Goal: Task Accomplishment & Management: Manage account settings

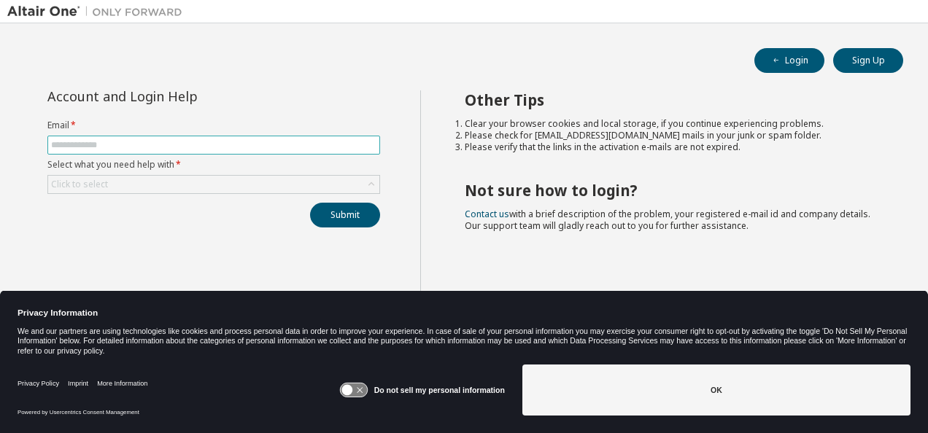
click at [97, 144] on input "text" at bounding box center [213, 145] width 325 height 12
type input "**********"
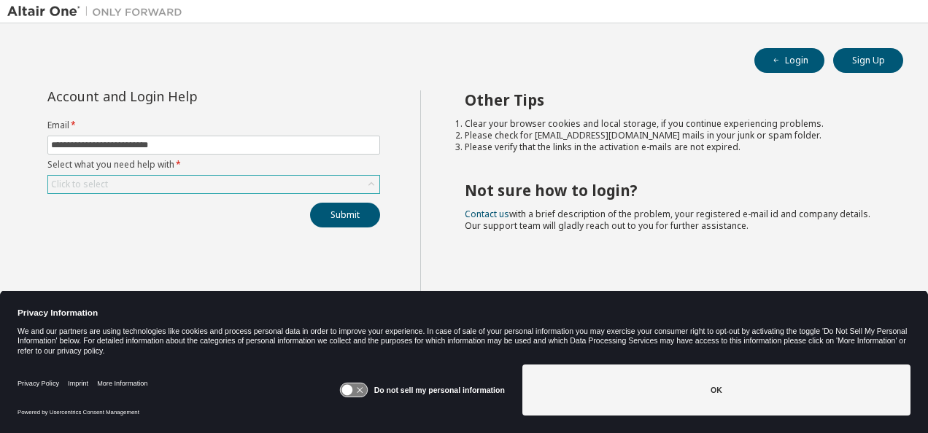
click at [98, 179] on div "Click to select" at bounding box center [79, 185] width 57 height 12
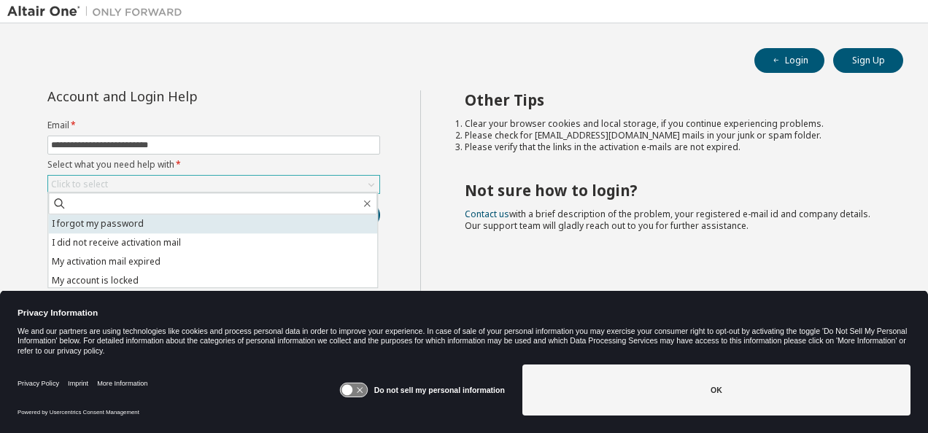
click at [106, 225] on li "I forgot my password" at bounding box center [212, 223] width 329 height 19
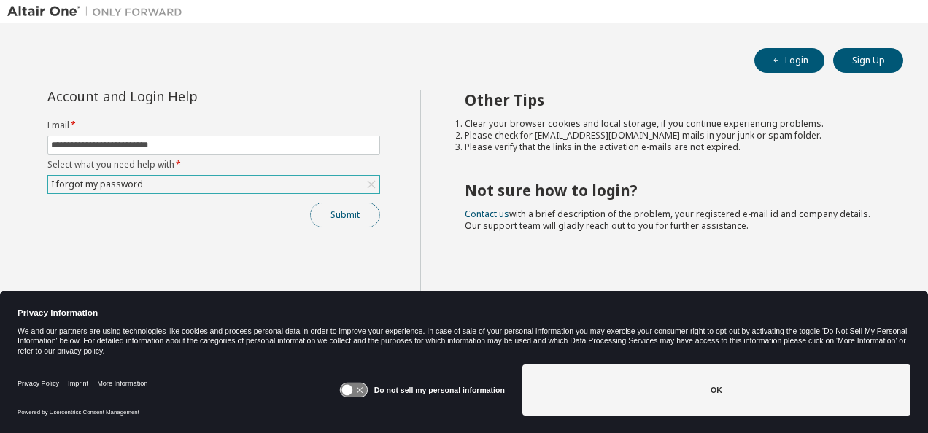
click at [354, 214] on button "Submit" at bounding box center [345, 215] width 70 height 25
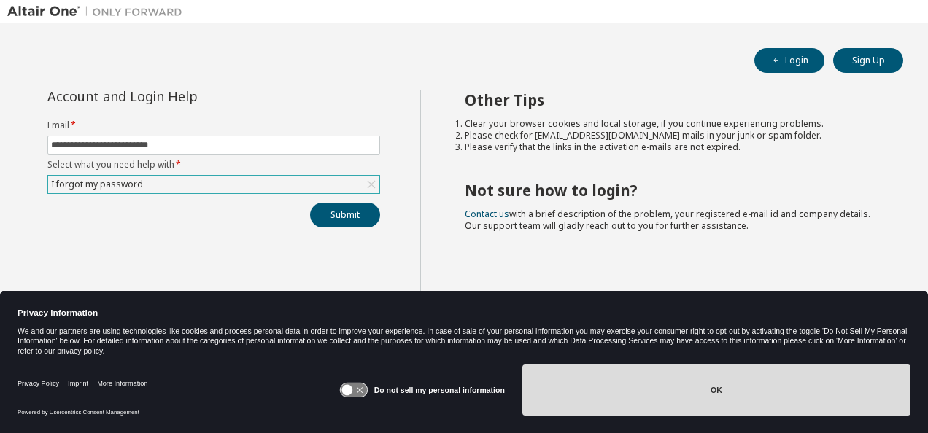
click at [581, 372] on button "OK" at bounding box center [716, 390] width 388 height 51
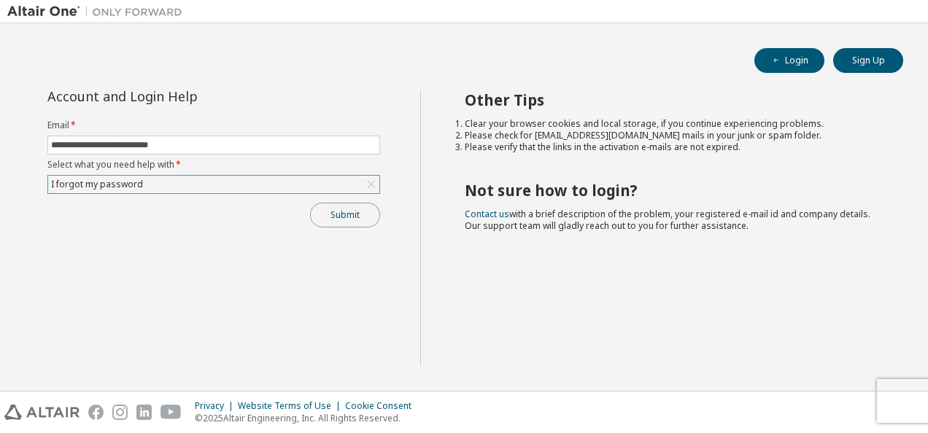
click at [335, 217] on button "Submit" at bounding box center [345, 215] width 70 height 25
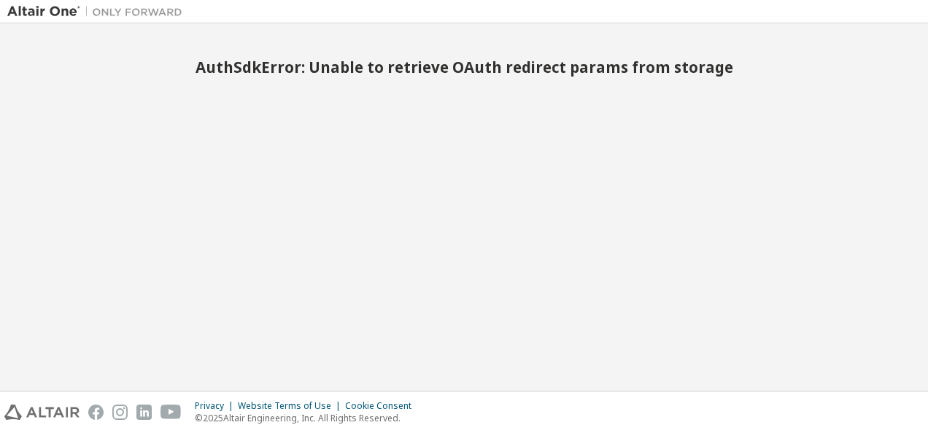
click at [50, 4] on img at bounding box center [98, 11] width 182 height 15
click at [339, 77] on h2 "AuthSdkError: Unable to retrieve OAuth redirect params from storage" at bounding box center [463, 67] width 913 height 19
click at [343, 160] on div "AuthSdkError: Unable to retrieve OAuth redirect params from storage" at bounding box center [463, 207] width 913 height 353
click at [61, 9] on img at bounding box center [98, 11] width 182 height 15
click at [11, 7] on img at bounding box center [98, 11] width 182 height 15
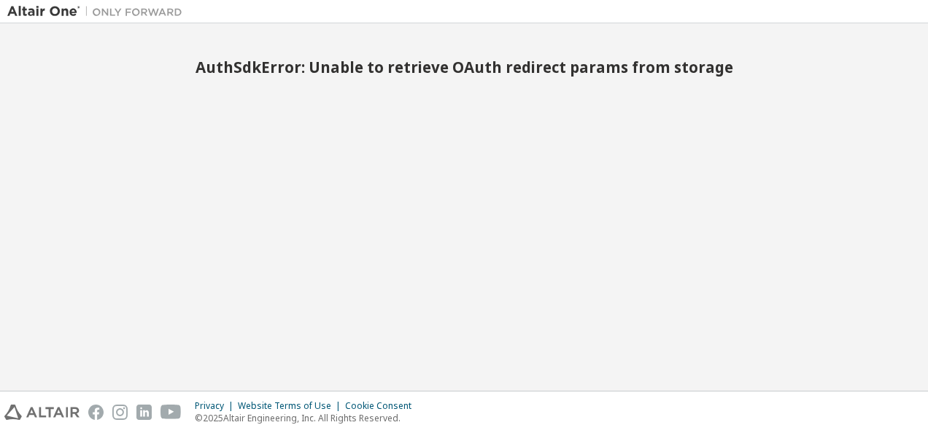
click at [116, 12] on img at bounding box center [98, 11] width 182 height 15
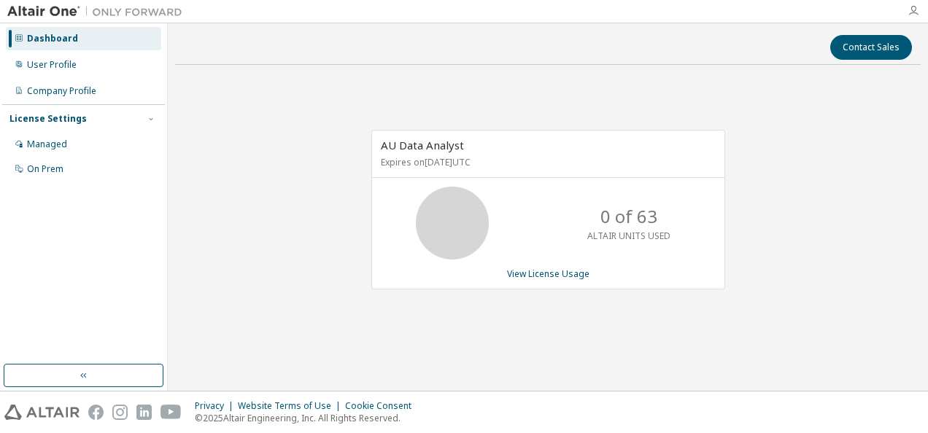
click at [913, 13] on icon "button" at bounding box center [913, 11] width 12 height 12
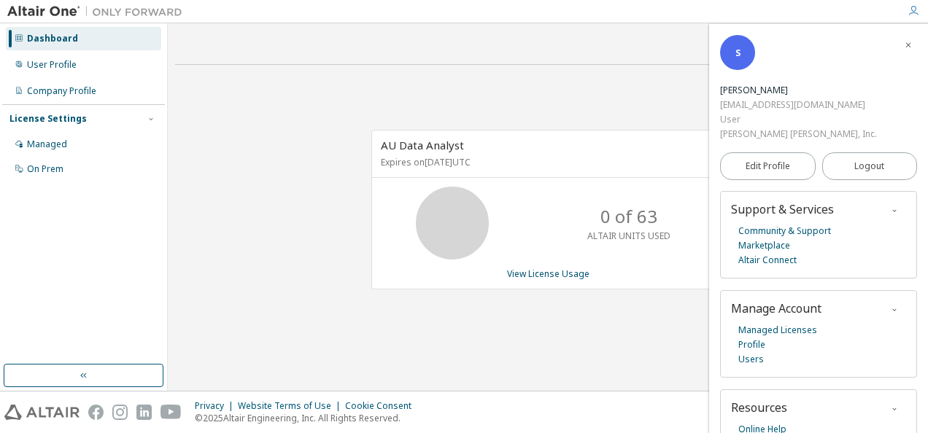
click at [608, 80] on div "AU Data Analyst Expires on October 1, 2025 UTC 0 of 63 ALTAIR UNITS USED View L…" at bounding box center [547, 218] width 745 height 282
click at [32, 64] on div "User Profile" at bounding box center [52, 65] width 50 height 12
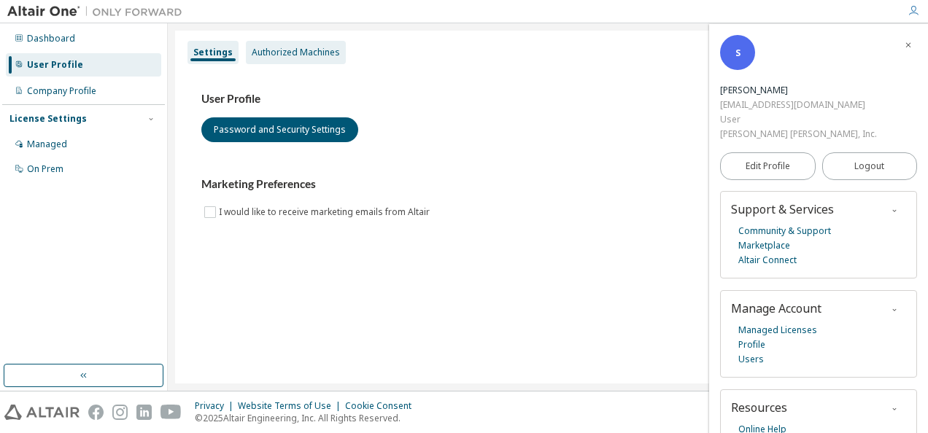
click at [267, 53] on div "Authorized Machines" at bounding box center [296, 53] width 88 height 12
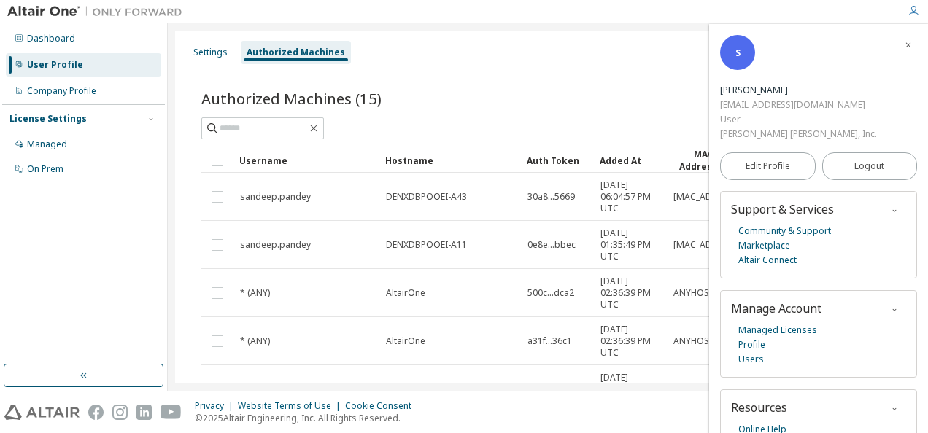
click at [611, 96] on div "Generate Auth Code" at bounding box center [721, 98] width 346 height 31
click at [904, 45] on icon "button" at bounding box center [908, 45] width 9 height 9
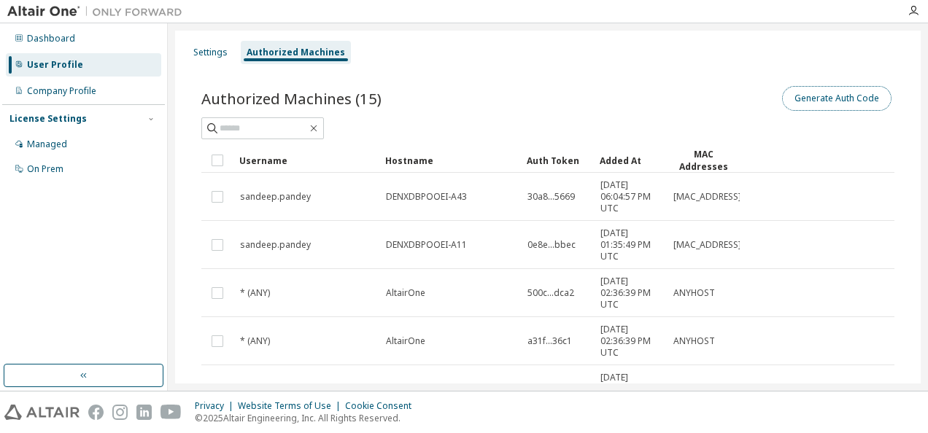
click at [798, 93] on button "Generate Auth Code" at bounding box center [836, 98] width 109 height 25
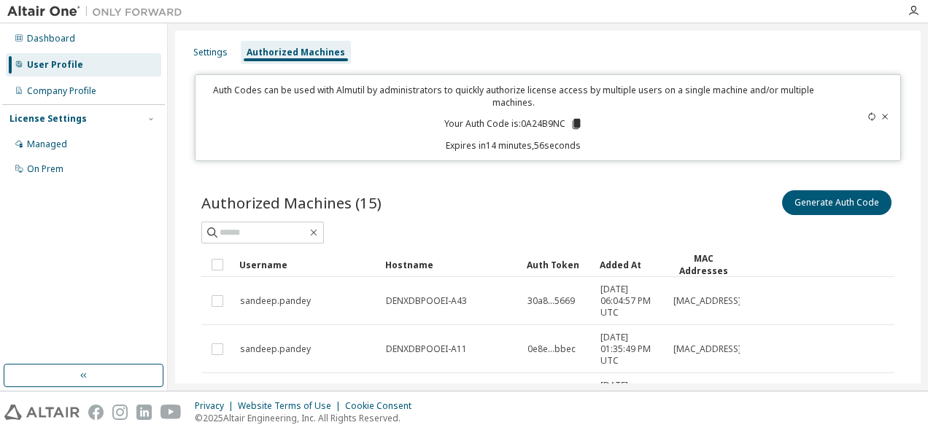
click at [573, 125] on icon at bounding box center [576, 124] width 8 height 10
click at [910, 8] on icon "button" at bounding box center [913, 11] width 12 height 12
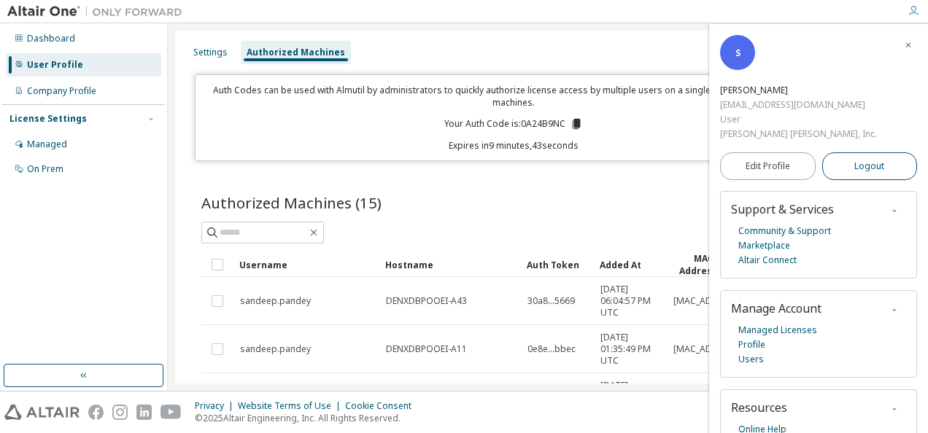
click at [856, 159] on span "Logout" at bounding box center [869, 166] width 30 height 15
